Goal: Obtain resource: Obtain resource

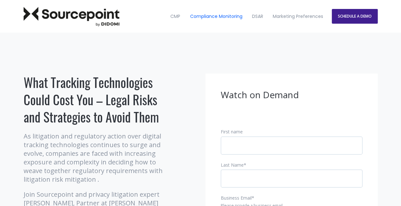
click at [205, 19] on link "Compliance Monitoring" at bounding box center [216, 16] width 61 height 27
